Goal: Information Seeking & Learning: Learn about a topic

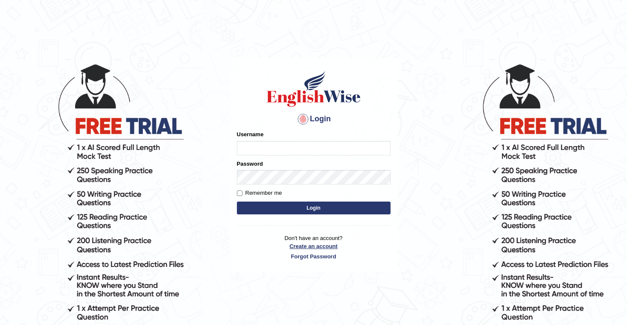
click at [312, 250] on link "Create an account" at bounding box center [314, 246] width 154 height 8
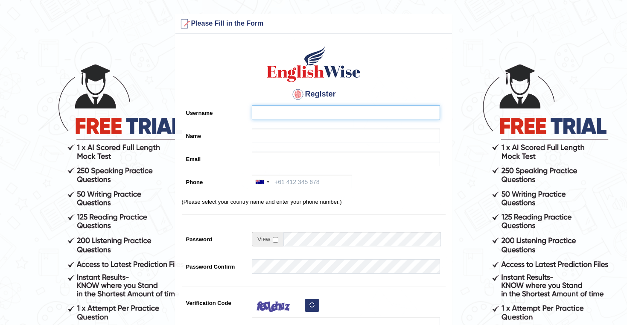
click at [312, 117] on input "Username" at bounding box center [346, 112] width 188 height 15
type input "rakshyaagaih@icloud.com"
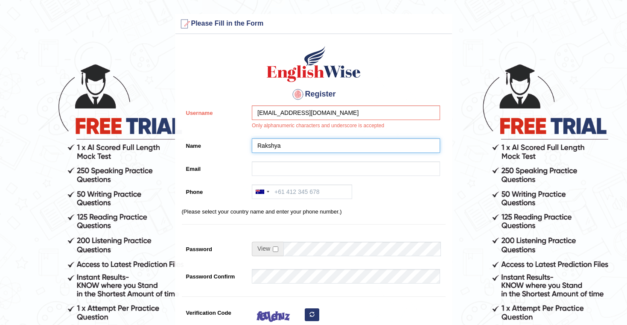
type input "Rakshya"
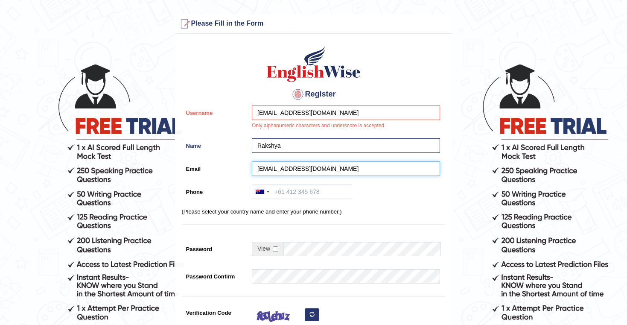
type input "rakshyaagaih@icloud.com"
click at [291, 184] on div "Register Username rakshyaagaih@icloud.com Only alphanumeric characters and unde…" at bounding box center [313, 221] width 277 height 366
type input "04020204088"
click at [347, 234] on div at bounding box center [344, 235] width 192 height 4
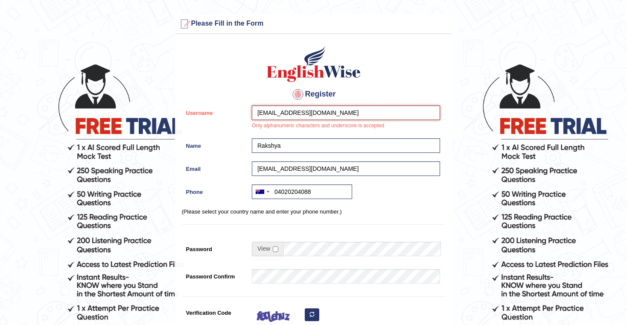
drag, startPoint x: 328, startPoint y: 115, endPoint x: 255, endPoint y: 114, distance: 72.6
click at [255, 114] on input "rakshyaagaih@icloud.com" at bounding box center [346, 112] width 188 height 15
type input "E"
type input "Rakshya123"
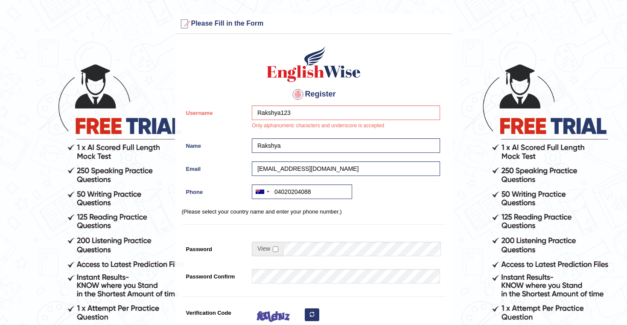
click at [419, 220] on div "Register Username Rakshya123 Only alphanumeric characters and underscore is acc…" at bounding box center [313, 221] width 277 height 366
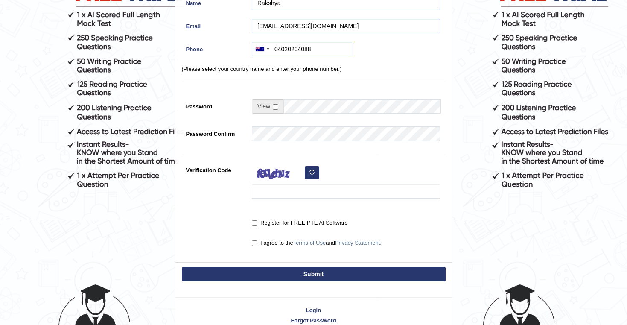
scroll to position [136, 0]
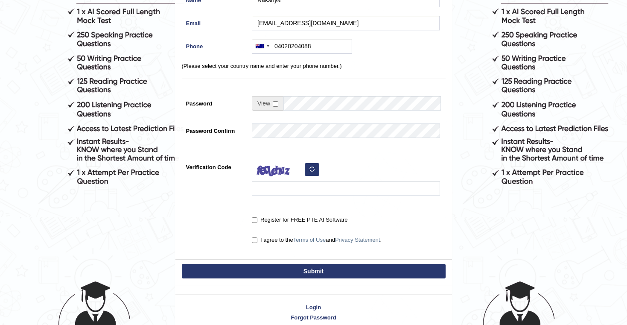
click at [308, 105] on div "Register Username Rakshya123 Name Rakshya Email rakshyaagaih@icloud.com Phone A…" at bounding box center [313, 81] width 277 height 356
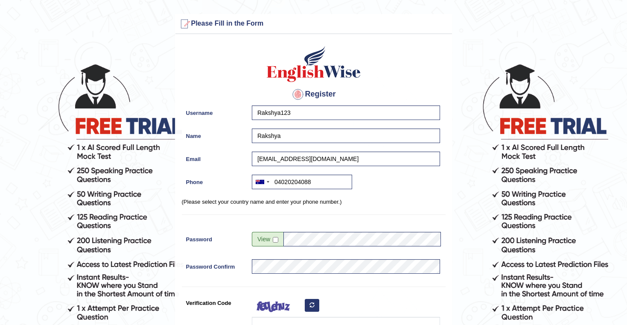
click at [422, 300] on div at bounding box center [344, 315] width 192 height 40
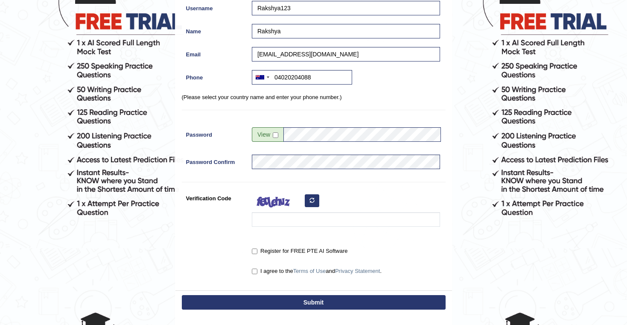
scroll to position [127, 0]
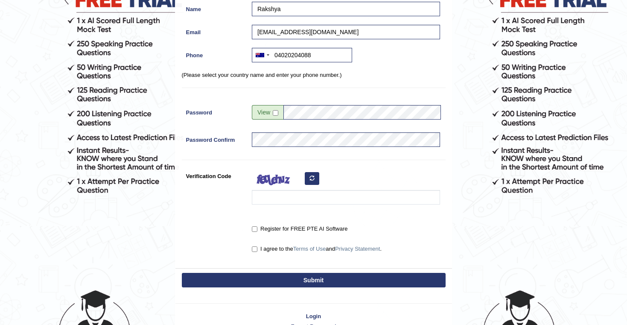
click at [254, 229] on input "Register for FREE PTE AI Software" at bounding box center [255, 229] width 6 height 6
checkbox input "true"
click at [254, 251] on input "I agree to the Terms of Use and Privacy Statement ." at bounding box center [255, 249] width 6 height 6
checkbox input "true"
click at [268, 278] on button "Submit" at bounding box center [314, 280] width 264 height 15
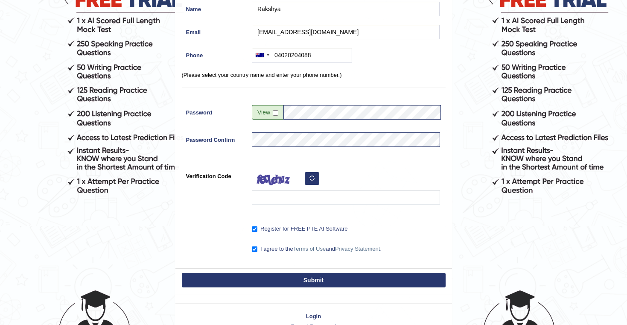
type input "+614020204088"
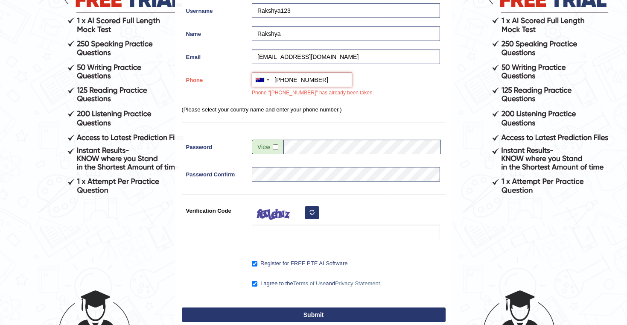
drag, startPoint x: 331, startPoint y: 78, endPoint x: 276, endPoint y: 79, distance: 54.6
click at [276, 79] on input "+614020204088" at bounding box center [302, 80] width 100 height 15
click at [410, 87] on div "Australia +61 India (भारत) +91 New Zealand +64 United States +1 Canada +1 Unite…" at bounding box center [344, 87] width 192 height 29
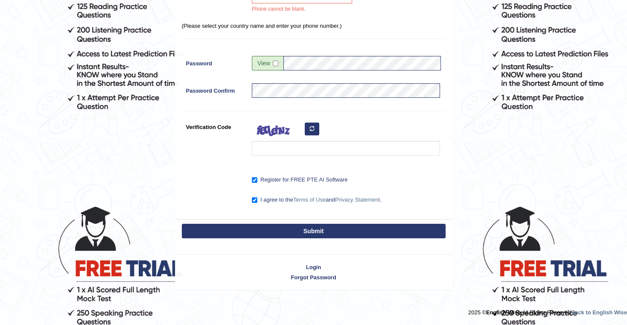
scroll to position [210, 0]
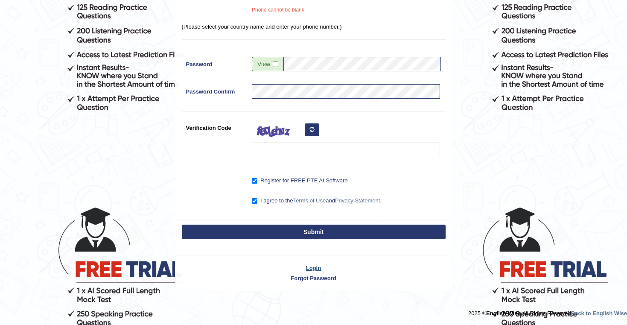
click at [313, 266] on link "Login" at bounding box center [313, 268] width 277 height 8
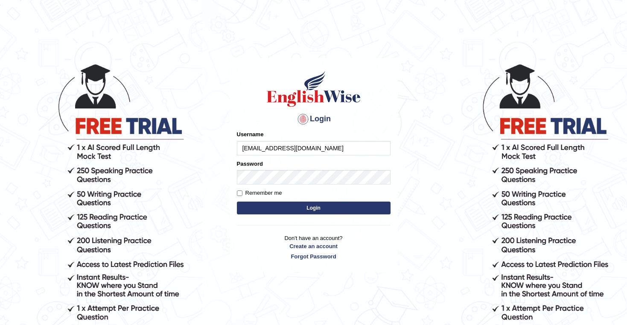
type input "rakshya.gaih@gmail.com"
click at [310, 168] on div "Password" at bounding box center [314, 172] width 154 height 25
click at [305, 256] on link "Forgot Password" at bounding box center [314, 256] width 154 height 8
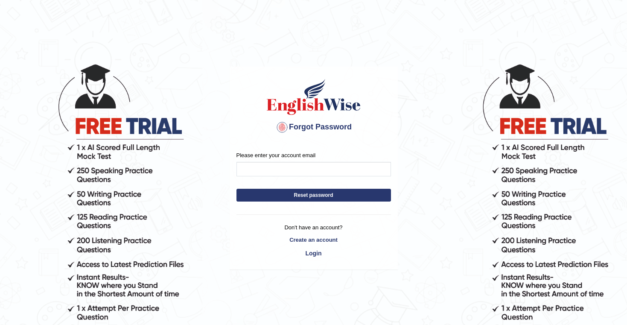
click at [308, 167] on input "Please enter your account email" at bounding box center [313, 169] width 154 height 15
type input "[EMAIL_ADDRESS][DOMAIN_NAME]"
click at [314, 196] on button "Reset password" at bounding box center [313, 195] width 154 height 13
click at [321, 195] on button "Reset password" at bounding box center [313, 195] width 154 height 13
drag, startPoint x: 275, startPoint y: 198, endPoint x: 331, endPoint y: 241, distance: 70.1
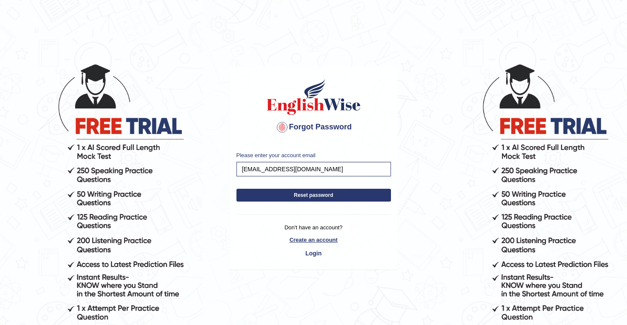
click at [330, 238] on div "Please enter your account email Rakshya.gaih@gmail.com Reset password Don't hav…" at bounding box center [313, 207] width 167 height 124
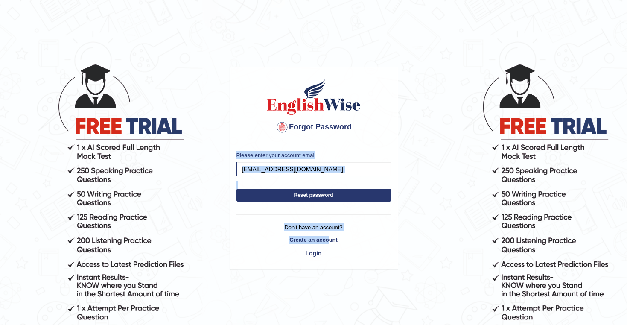
click at [425, 135] on body "Forgot Password Please enter your account email Rakshya.gaih@gmail.com Reset pa…" at bounding box center [313, 193] width 627 height 325
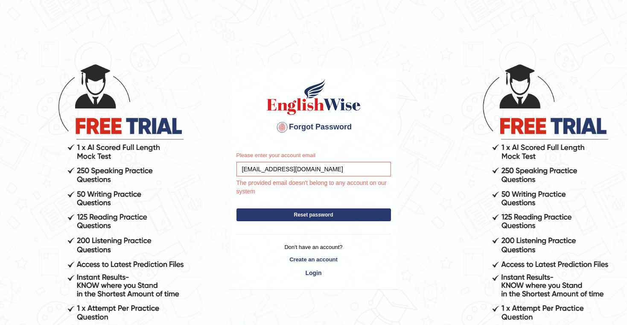
drag, startPoint x: 332, startPoint y: 170, endPoint x: 244, endPoint y: 154, distance: 90.3
click at [244, 154] on div "Please enter your account email [PERSON_NAME][EMAIL_ADDRESS][DOMAIN_NAME] The p…" at bounding box center [313, 173] width 154 height 44
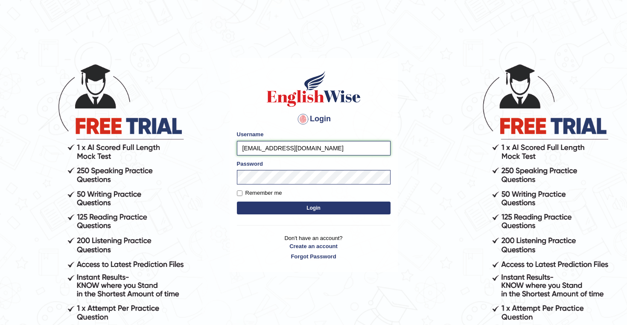
drag, startPoint x: 324, startPoint y: 146, endPoint x: 264, endPoint y: 149, distance: 60.2
click at [264, 149] on input "[EMAIL_ADDRESS][DOMAIN_NAME]" at bounding box center [314, 148] width 154 height 15
type input "r"
type input "Rakshya7"
click at [269, 185] on form "Please fix the following errors: Username Rakshya7 Password Remember me Login" at bounding box center [314, 173] width 154 height 86
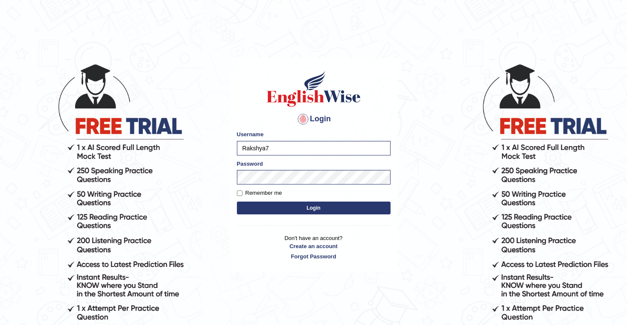
click at [303, 208] on button "Login" at bounding box center [314, 207] width 154 height 13
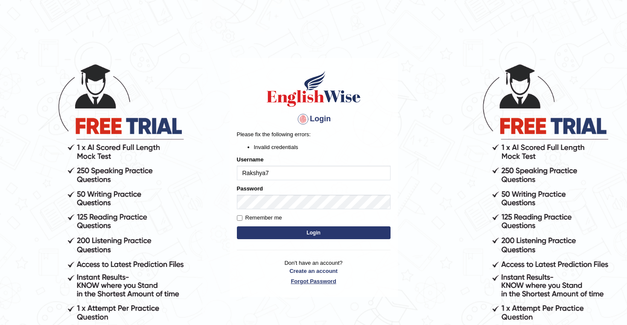
click at [314, 281] on link "Forgot Password" at bounding box center [314, 281] width 154 height 8
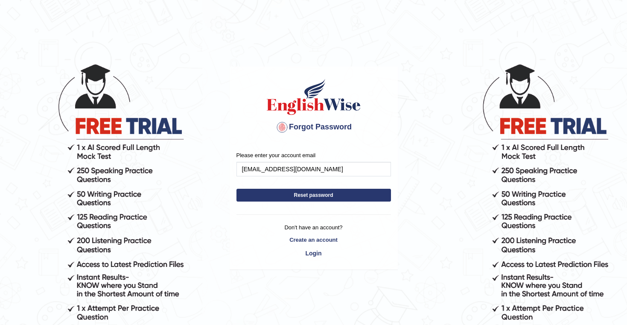
type input "[EMAIL_ADDRESS][DOMAIN_NAME]"
click at [310, 191] on button "Reset password" at bounding box center [313, 195] width 154 height 13
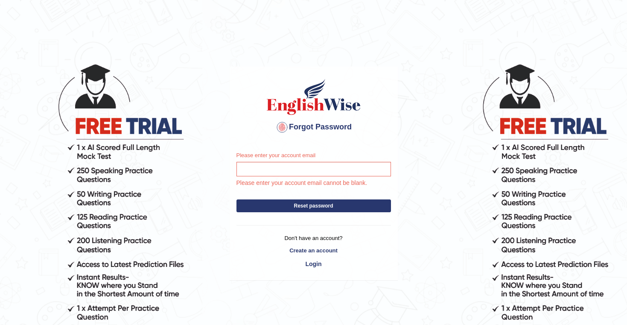
click at [313, 271] on div "Please enter your account email Please enter your account email cannot be blank…" at bounding box center [313, 212] width 167 height 135
click at [314, 262] on link "Login" at bounding box center [313, 263] width 154 height 15
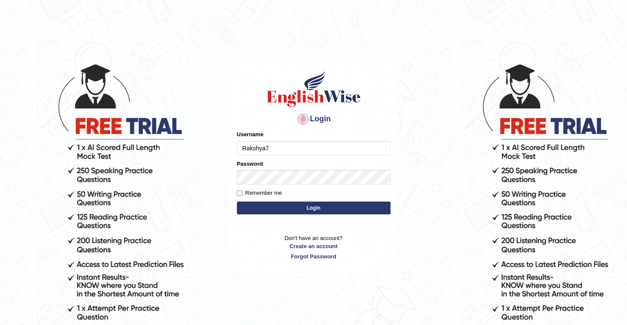
type input "Rakshya7"
click at [443, 157] on body "Login Please fix the following errors: Username Rakshya7 Password Remember me L…" at bounding box center [313, 193] width 627 height 325
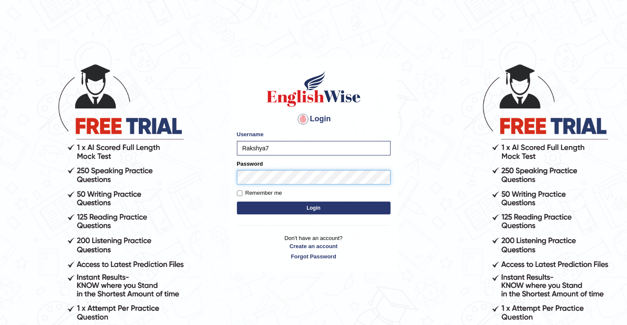
click at [313, 207] on button "Login" at bounding box center [314, 207] width 154 height 13
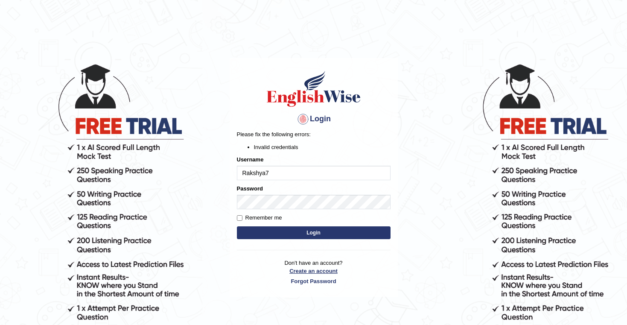
click at [318, 271] on link "Create an account" at bounding box center [314, 271] width 154 height 8
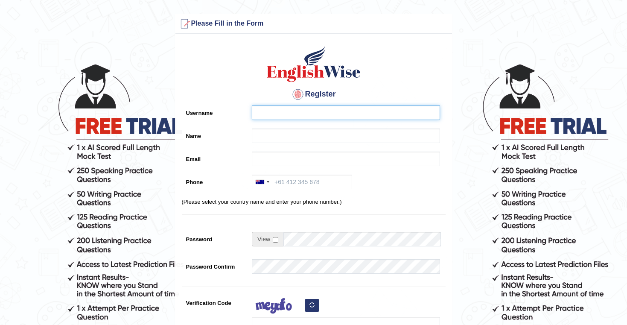
click at [324, 111] on input "Username" at bounding box center [346, 112] width 188 height 15
type input "Rakshya123"
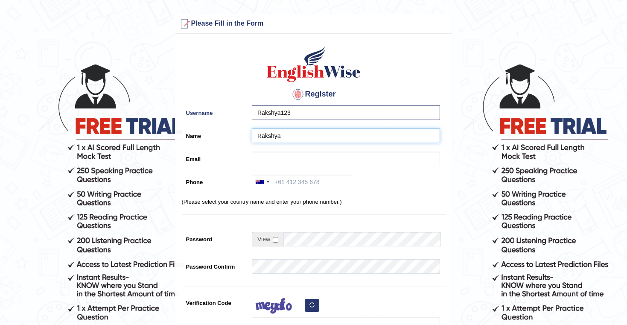
type input "Rakshya"
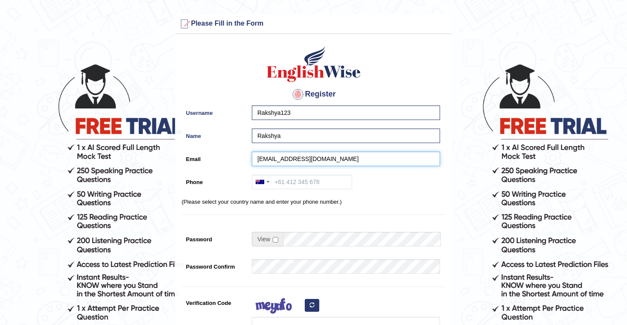
type input "rakshyaagaih@icloud.com"
type input "0432045638"
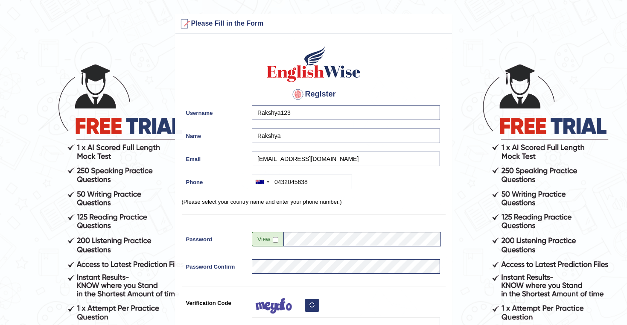
click at [483, 279] on form "Please fix the following errors: Please Fill in the Form Register Username Raks…" at bounding box center [313, 240] width 624 height 452
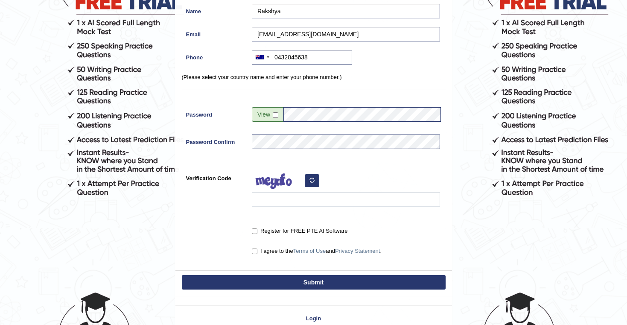
scroll to position [137, 0]
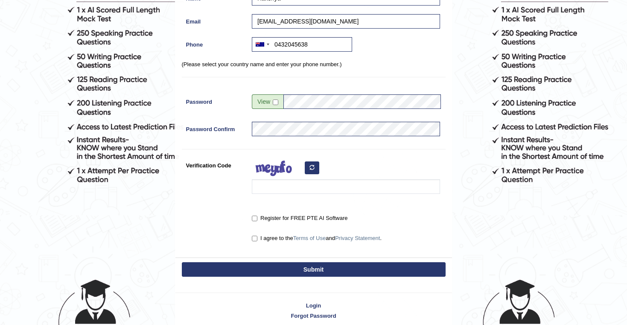
click at [255, 218] on input "Register for FREE PTE AI Software" at bounding box center [255, 219] width 6 height 6
checkbox input "true"
click at [253, 239] on input "I agree to the Terms of Use and Privacy Statement ." at bounding box center [255, 239] width 6 height 6
checkbox input "true"
click at [271, 267] on button "Submit" at bounding box center [314, 269] width 264 height 15
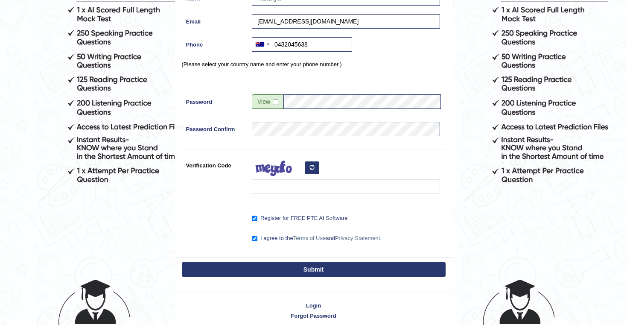
type input "+61432045638"
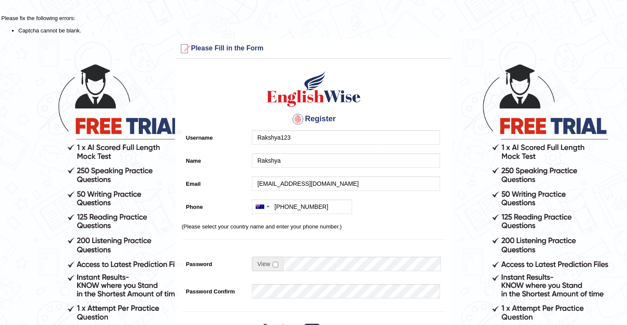
click at [430, 104] on div "Register Username Rakshya123 Name Rakshya Email rakshyaagaih@icloud.com Phone A…" at bounding box center [313, 246] width 277 height 366
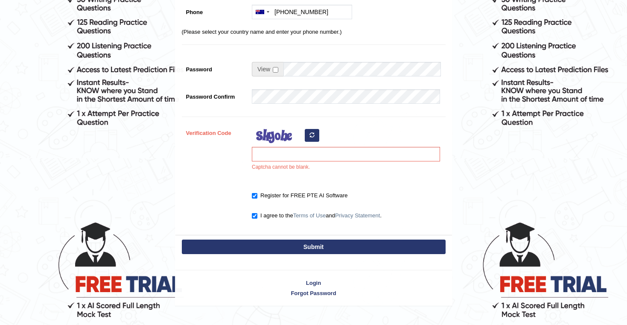
scroll to position [210, 0]
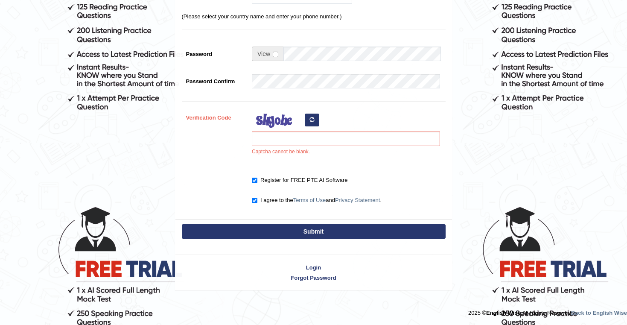
click at [255, 150] on div "Captcha cannot be blank." at bounding box center [344, 135] width 192 height 50
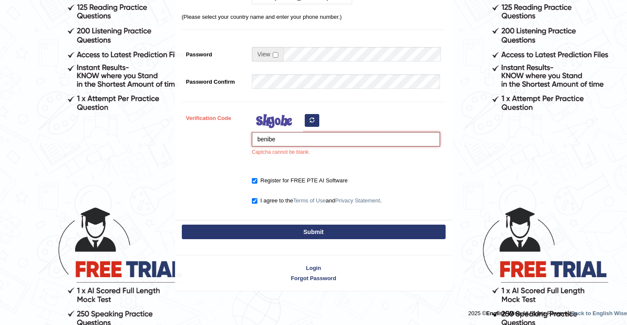
type input "benibe"
click at [287, 235] on button "Submit" at bounding box center [314, 231] width 264 height 15
type input "+61432045638"
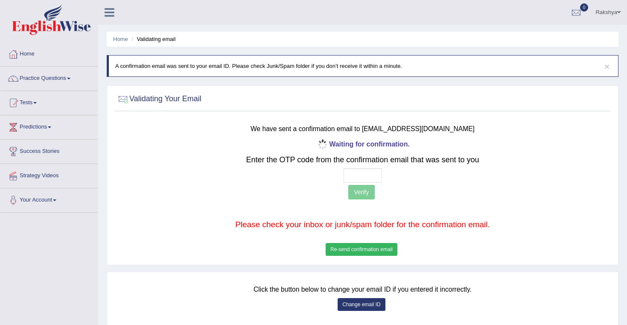
click at [374, 248] on button "Re-send confirmation email" at bounding box center [362, 249] width 72 height 13
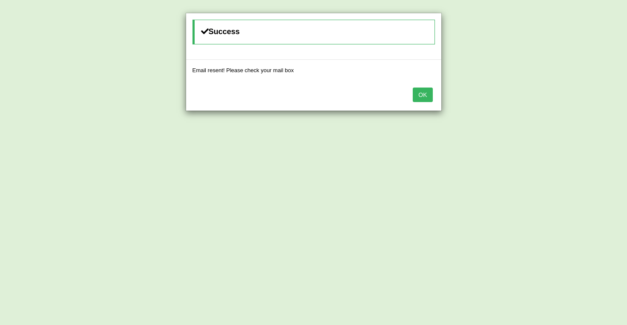
click at [421, 93] on button "OK" at bounding box center [423, 94] width 20 height 15
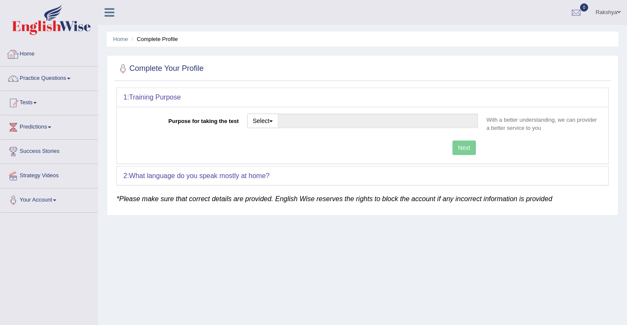
click at [44, 60] on link "Home" at bounding box center [48, 52] width 97 height 21
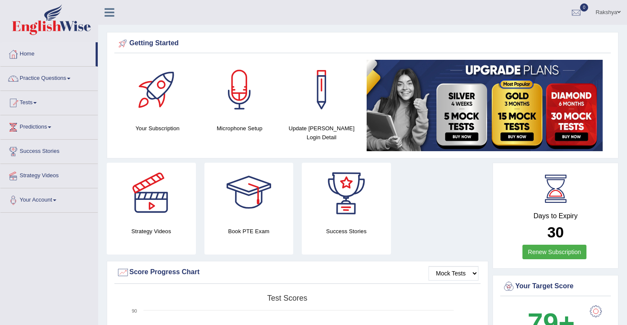
click at [432, 198] on div "Strategy Videos Book PTE Exam Success Stories" at bounding box center [297, 212] width 390 height 98
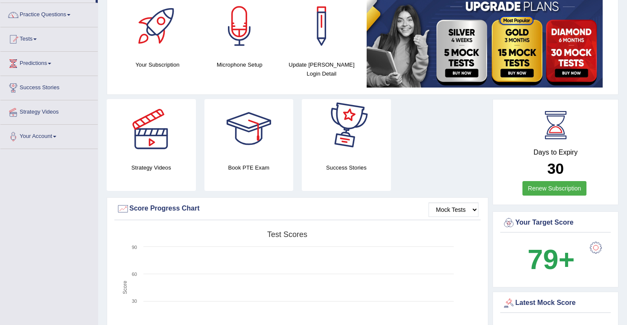
scroll to position [66, 0]
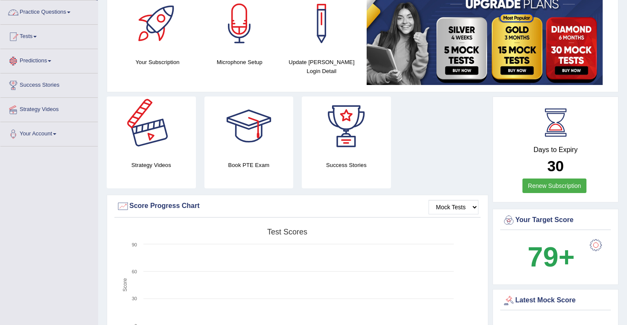
click at [43, 15] on link "Practice Questions" at bounding box center [48, 10] width 97 height 21
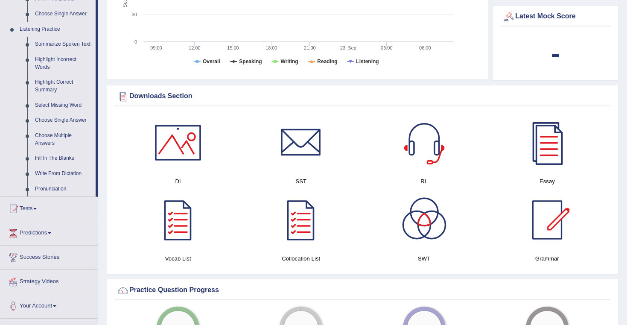
scroll to position [363, 0]
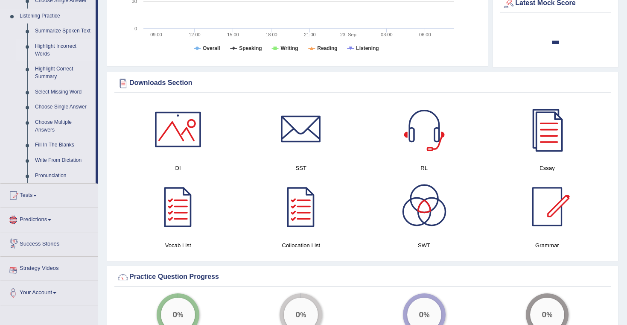
click at [45, 50] on link "Highlight Incorrect Words" at bounding box center [63, 50] width 64 height 23
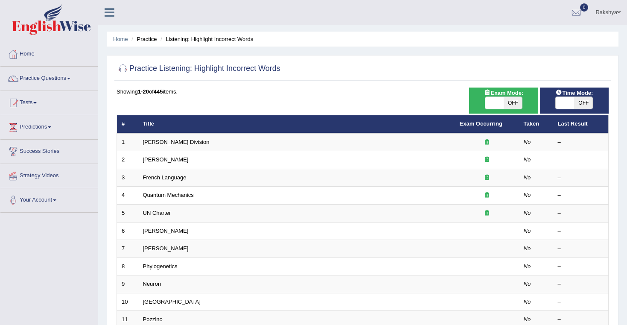
click at [268, 95] on div "Showing 1-20 of 445 items." at bounding box center [363, 91] width 492 height 8
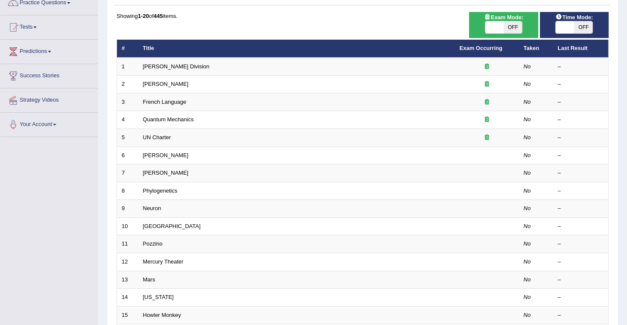
scroll to position [79, 0]
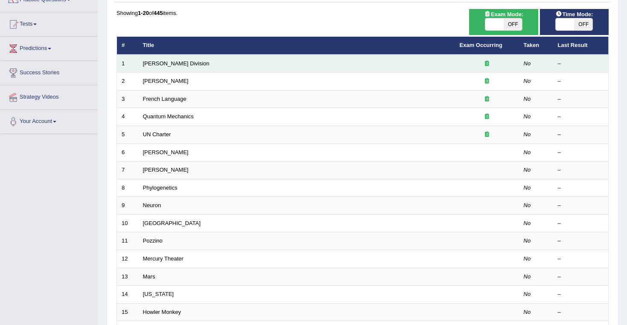
click at [188, 61] on td "[PERSON_NAME] Division" at bounding box center [296, 64] width 317 height 18
click at [147, 65] on link "[PERSON_NAME] Division" at bounding box center [176, 63] width 67 height 6
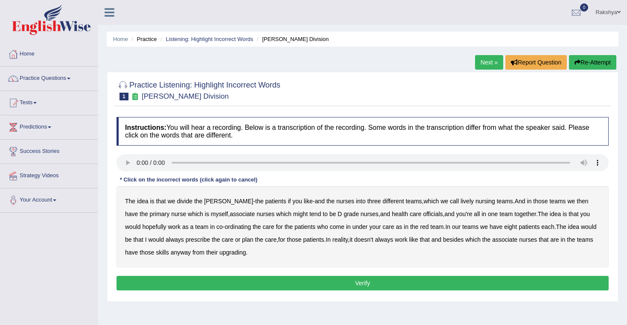
click at [376, 53] on div "Home Practice Listening: Highlight Incorrect Words Ward Division Next » Report …" at bounding box center [362, 213] width 529 height 427
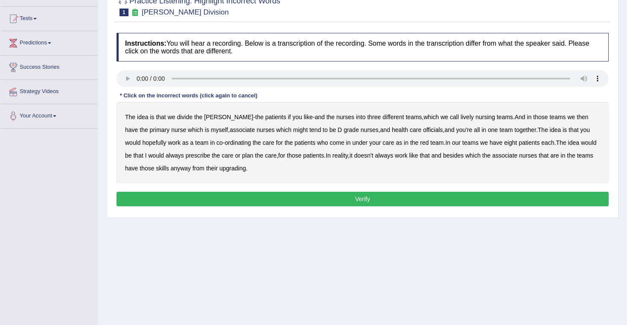
scroll to position [84, 0]
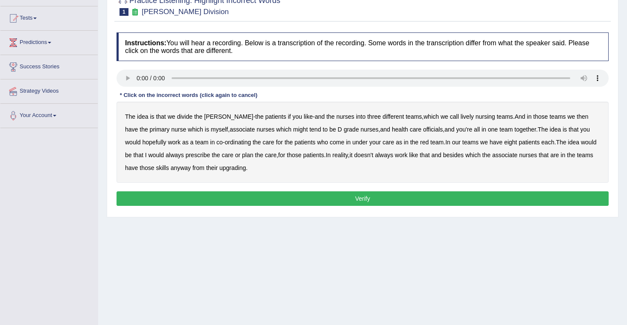
click at [137, 77] on audio at bounding box center [363, 78] width 492 height 17
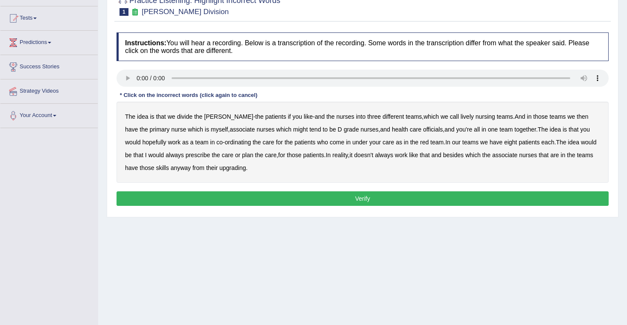
click at [134, 79] on audio at bounding box center [363, 78] width 492 height 17
click at [136, 79] on audio at bounding box center [363, 78] width 492 height 17
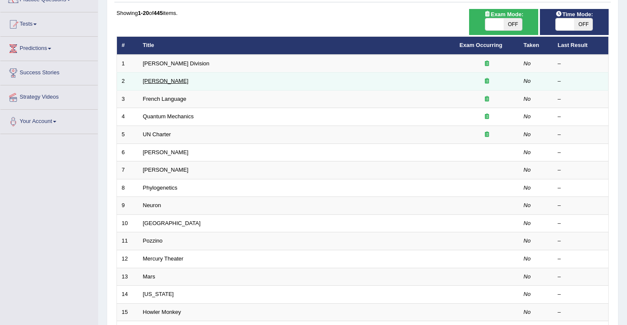
click at [161, 81] on link "Joseph Heller" at bounding box center [166, 81] width 46 height 6
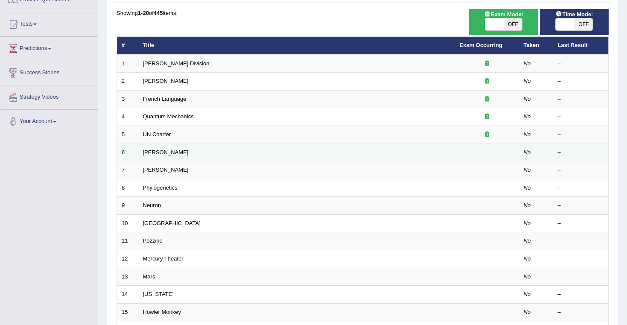
scroll to position [79, 0]
click at [152, 152] on link "[PERSON_NAME]" at bounding box center [166, 152] width 46 height 6
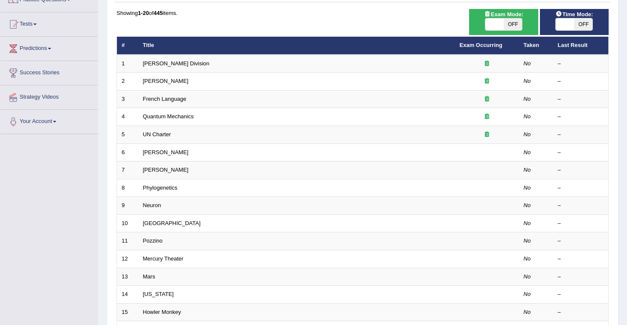
click at [341, 25] on div "Showing 1-20 of 445 items. # Title Exam Occurring Taken Last Result 1 [PERSON_N…" at bounding box center [363, 230] width 492 height 443
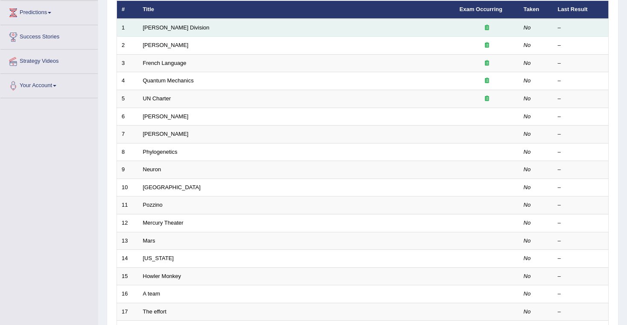
scroll to position [114, 0]
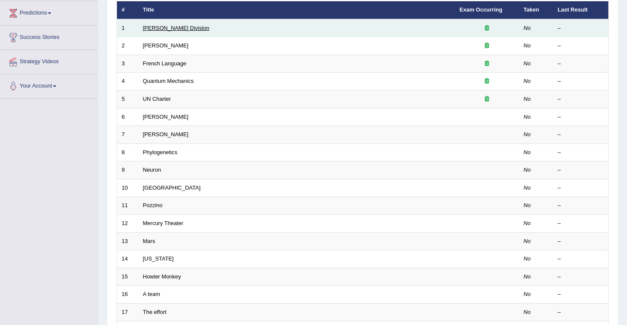
click at [169, 27] on link "[PERSON_NAME] Division" at bounding box center [176, 28] width 67 height 6
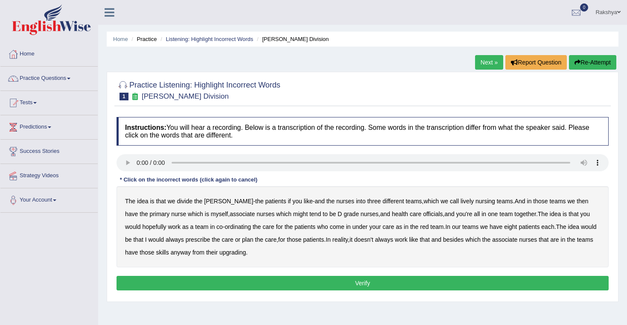
click at [137, 162] on audio at bounding box center [363, 162] width 492 height 17
click at [138, 162] on audio at bounding box center [363, 162] width 492 height 17
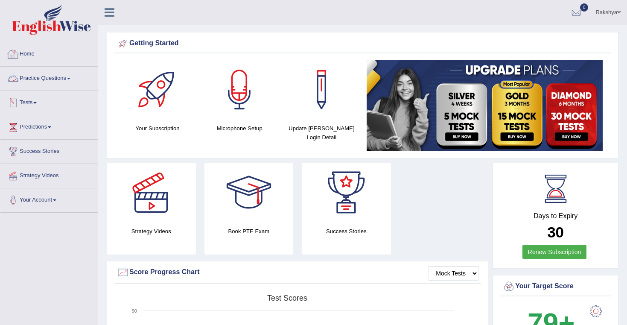
click at [38, 76] on link "Practice Questions" at bounding box center [48, 77] width 97 height 21
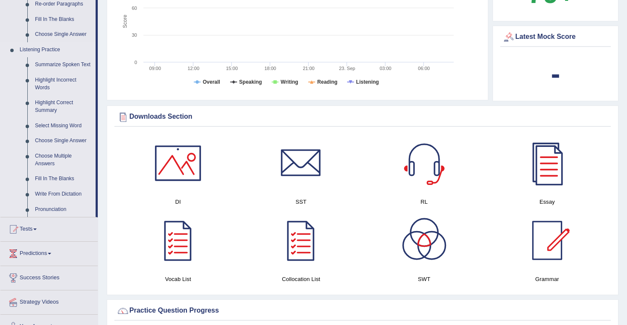
scroll to position [331, 0]
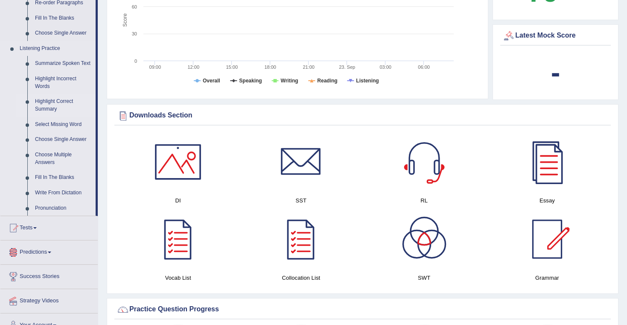
click at [53, 106] on link "Highlight Correct Summary" at bounding box center [63, 105] width 64 height 23
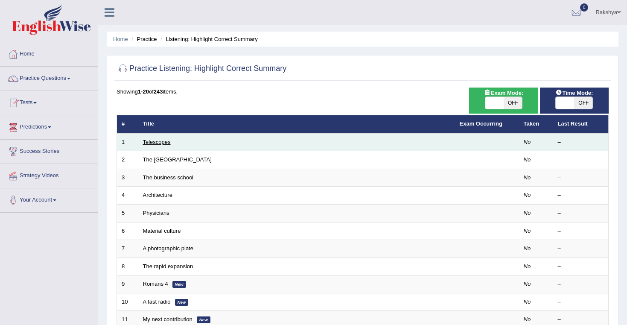
click at [164, 140] on link "Telescopes" at bounding box center [157, 142] width 28 height 6
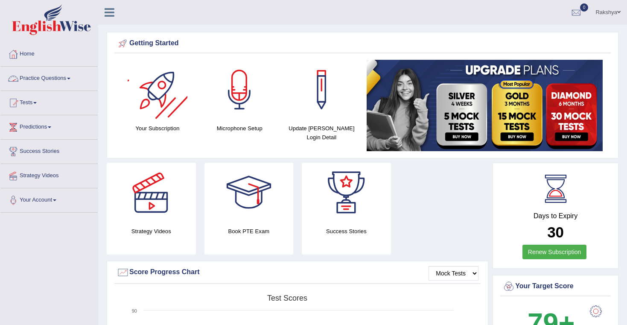
click at [35, 75] on link "Practice Questions" at bounding box center [48, 77] width 97 height 21
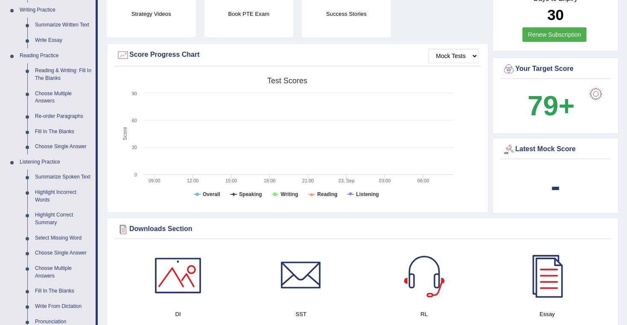
scroll to position [219, 0]
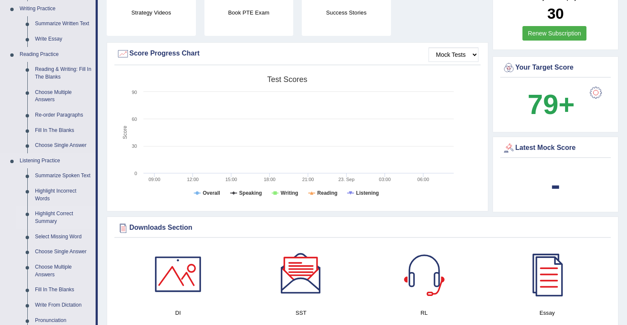
click at [59, 219] on link "Highlight Correct Summary" at bounding box center [63, 217] width 64 height 23
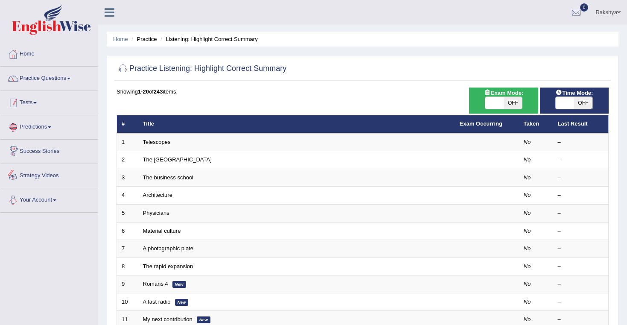
click at [54, 76] on link "Practice Questions" at bounding box center [48, 77] width 97 height 21
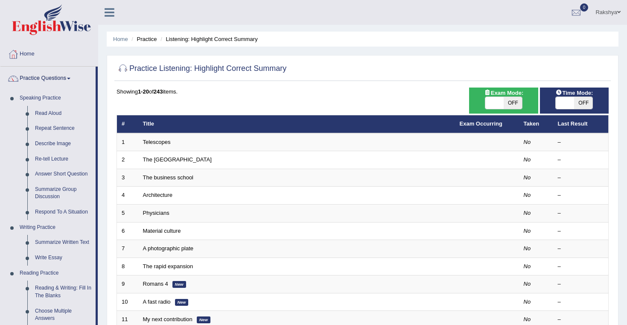
click at [101, 228] on div "Home Practice Listening: Highlight Correct Summary Practice Listening: Highligh…" at bounding box center [362, 272] width 529 height 544
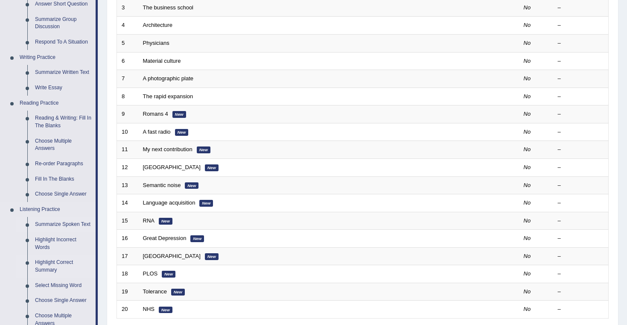
scroll to position [173, 0]
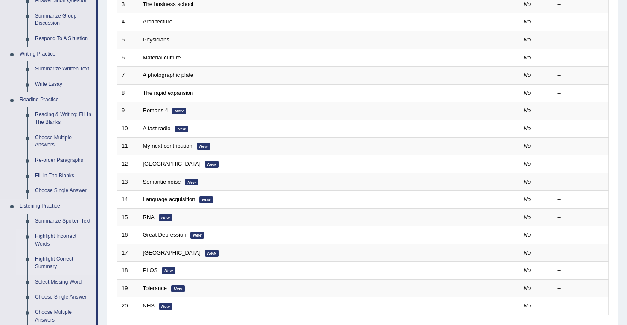
click at [52, 242] on link "Highlight Incorrect Words" at bounding box center [63, 240] width 64 height 23
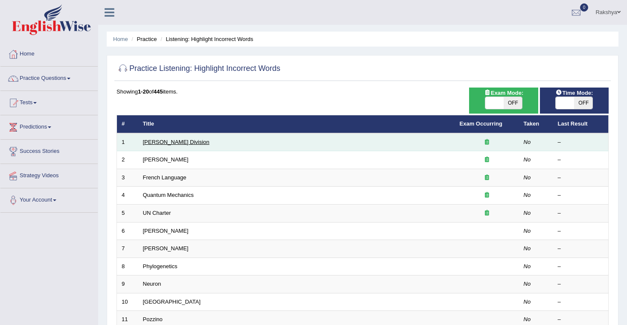
click at [167, 140] on link "[PERSON_NAME] Division" at bounding box center [176, 142] width 67 height 6
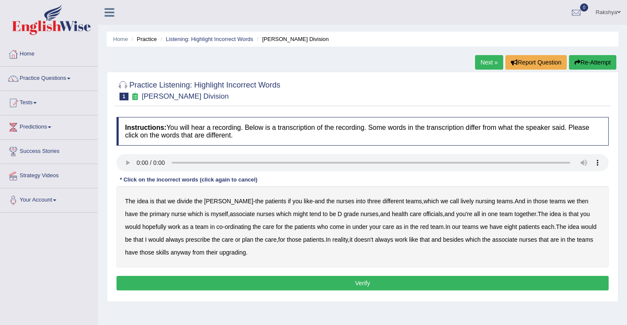
click at [137, 163] on audio at bounding box center [363, 162] width 492 height 17
click at [602, 12] on link "Rakshya" at bounding box center [608, 11] width 38 height 22
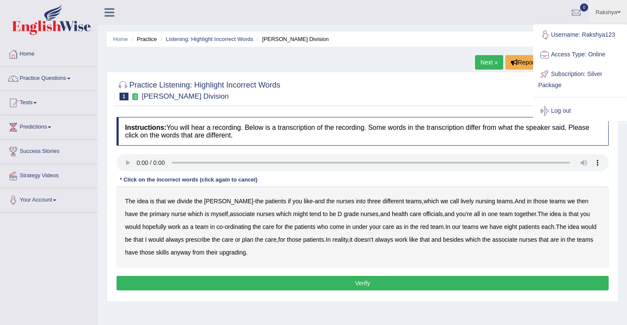
click at [604, 34] on link "Username: Rakshya123" at bounding box center [580, 35] width 92 height 20
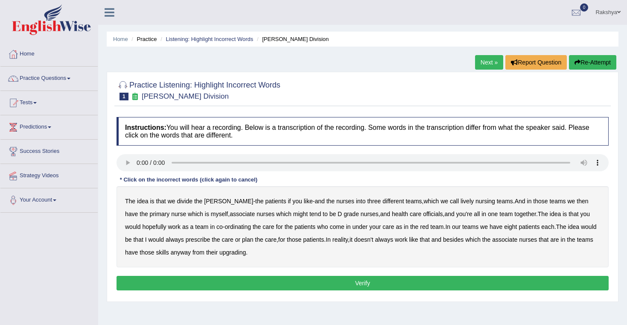
click at [607, 9] on link "Rakshya" at bounding box center [608, 11] width 38 height 22
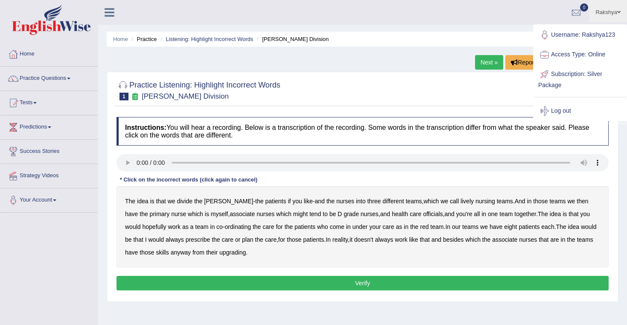
click at [611, 12] on link "Rakshya" at bounding box center [608, 11] width 38 height 22
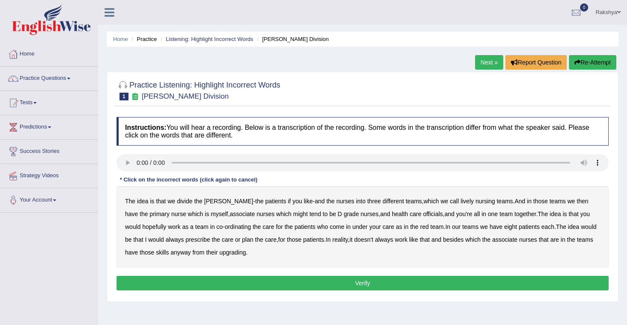
click at [611, 12] on link "Rakshya" at bounding box center [608, 11] width 38 height 22
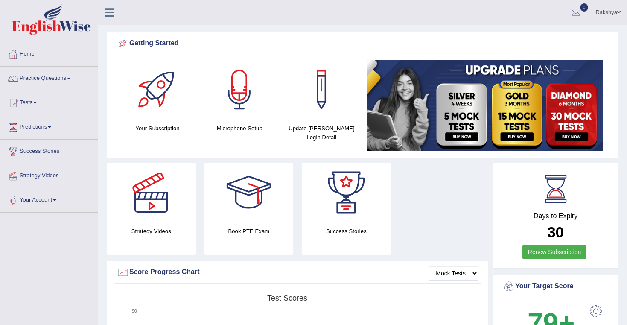
click at [195, 1] on div "Rakshya Toggle navigation Username: Rakshya123 Access Type: Online Subscription…" at bounding box center [362, 12] width 529 height 25
